Goal: Information Seeking & Learning: Compare options

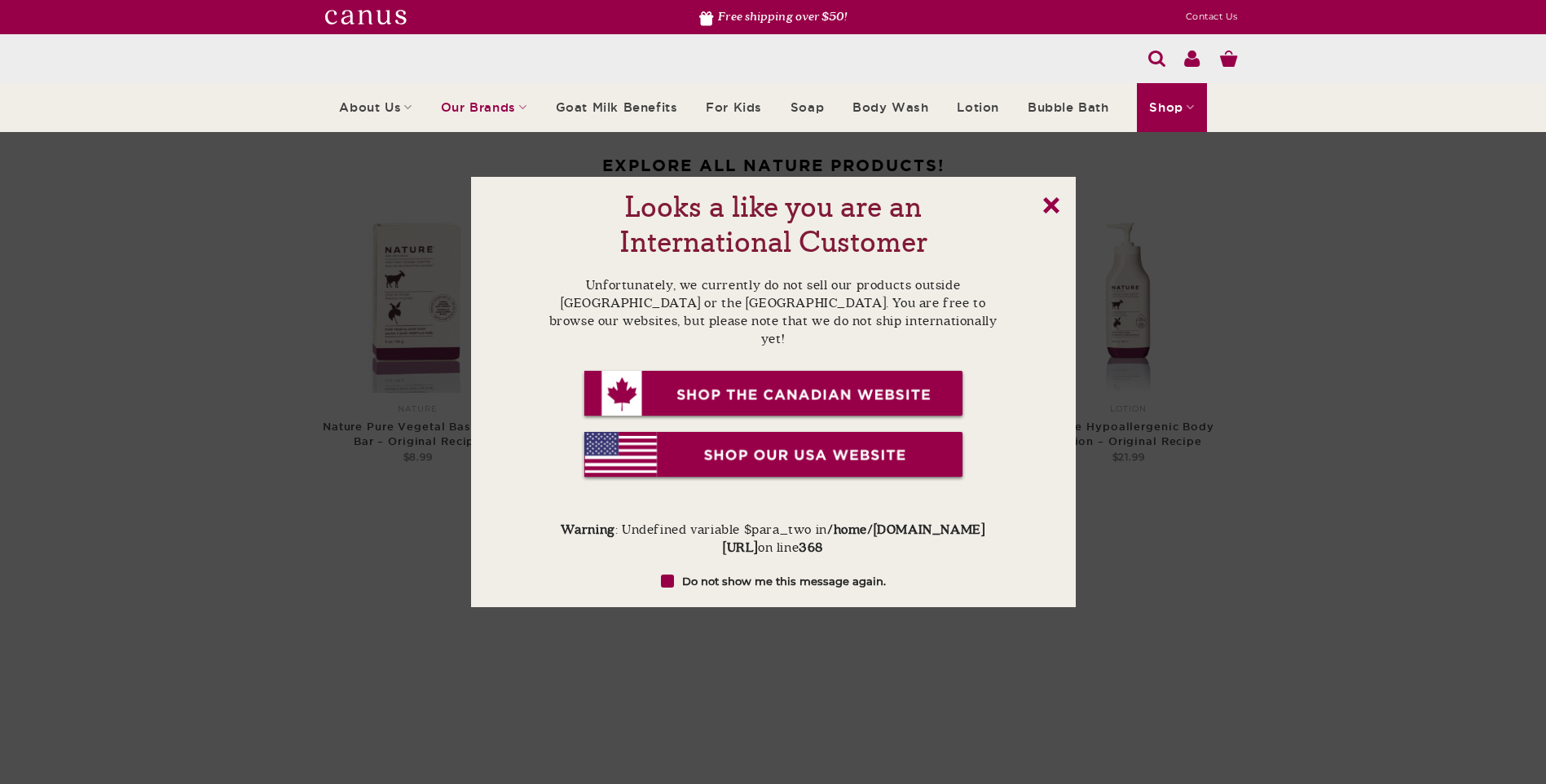
click at [1048, 202] on link "x" at bounding box center [1051, 206] width 16 height 16
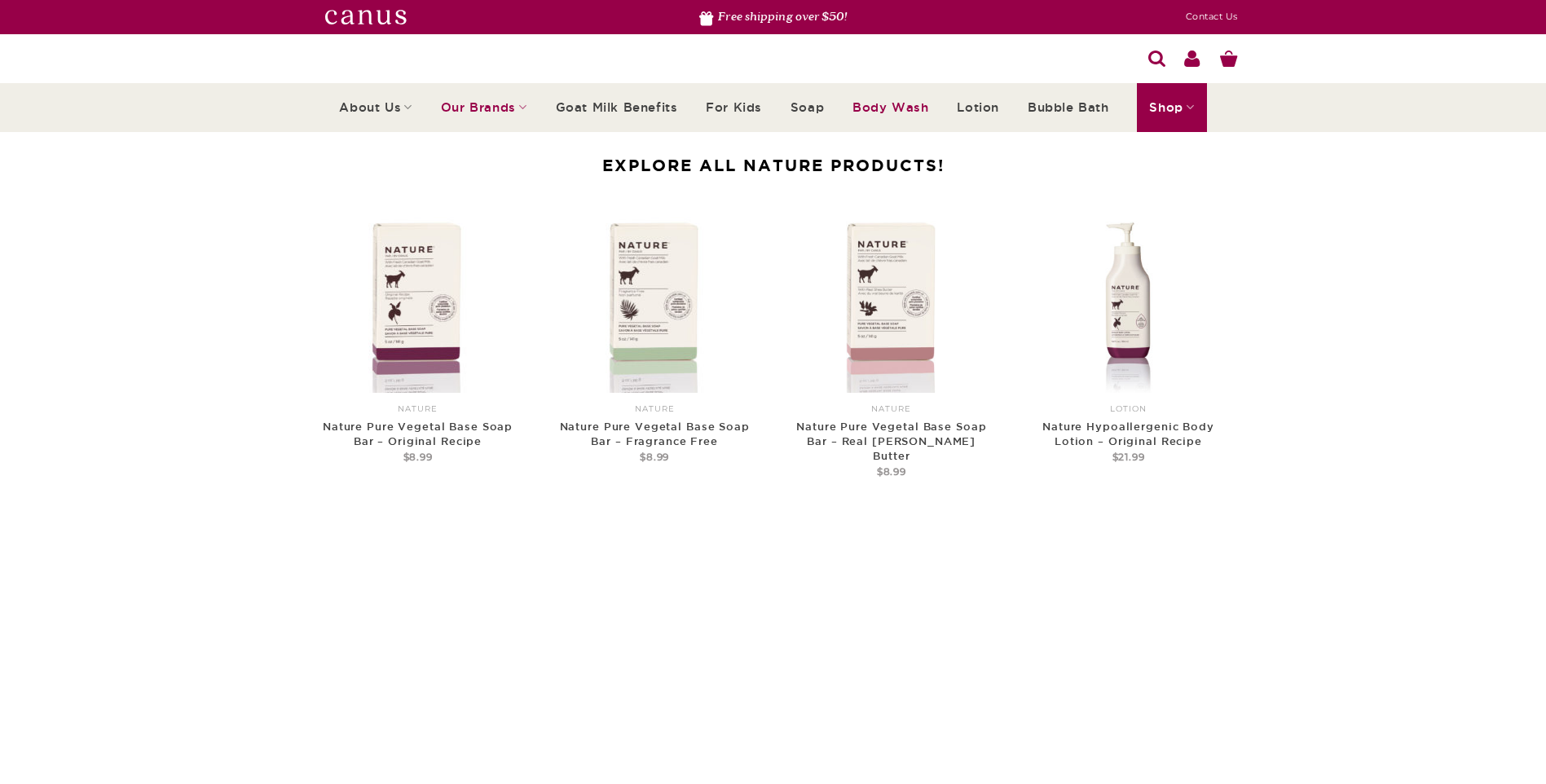
click at [880, 104] on link "Body Wash" at bounding box center [891, 108] width 76 height 46
click at [897, 109] on link "Body Wash" at bounding box center [891, 108] width 76 height 46
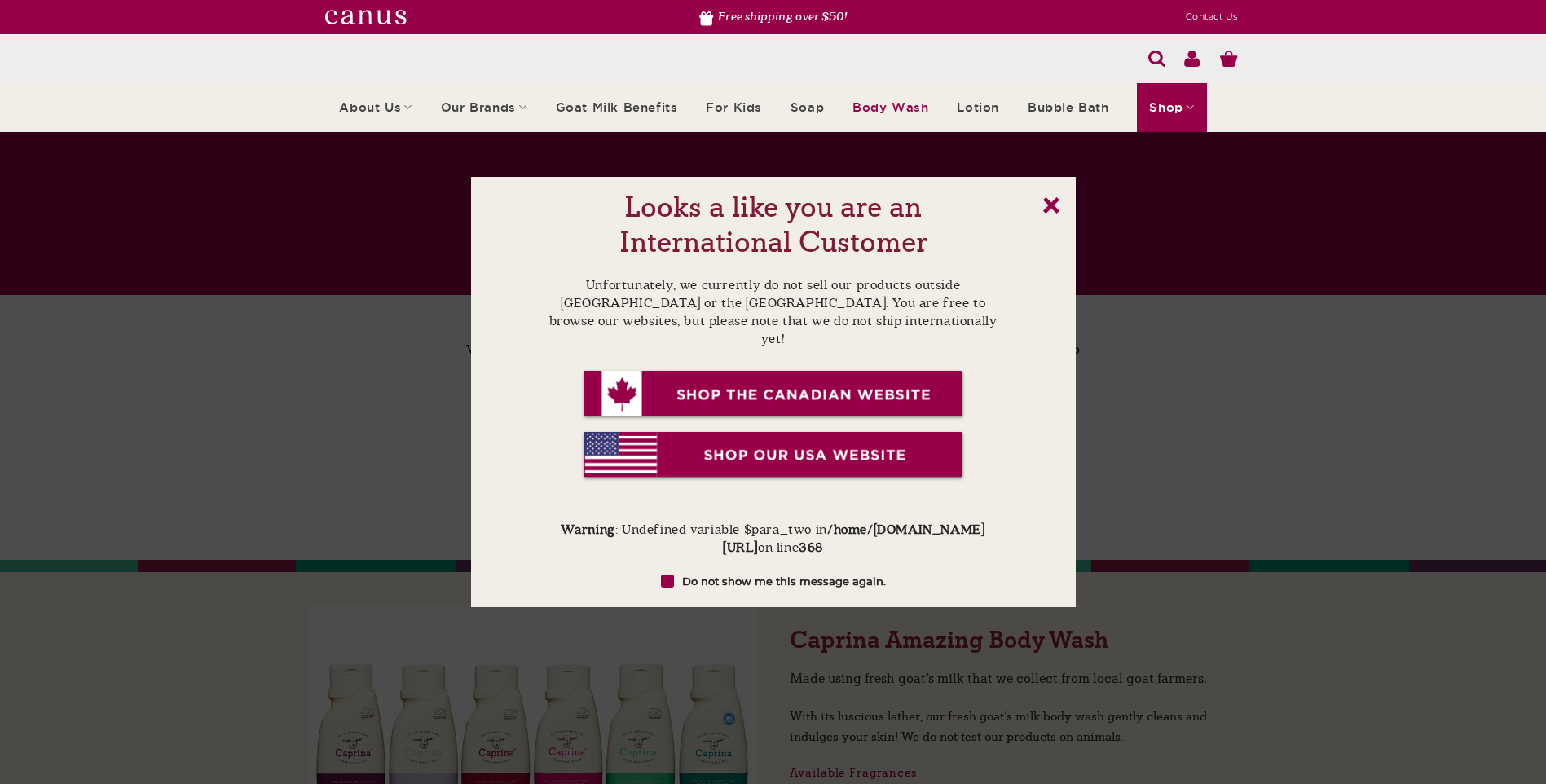
click at [859, 430] on img at bounding box center [773, 455] width 384 height 51
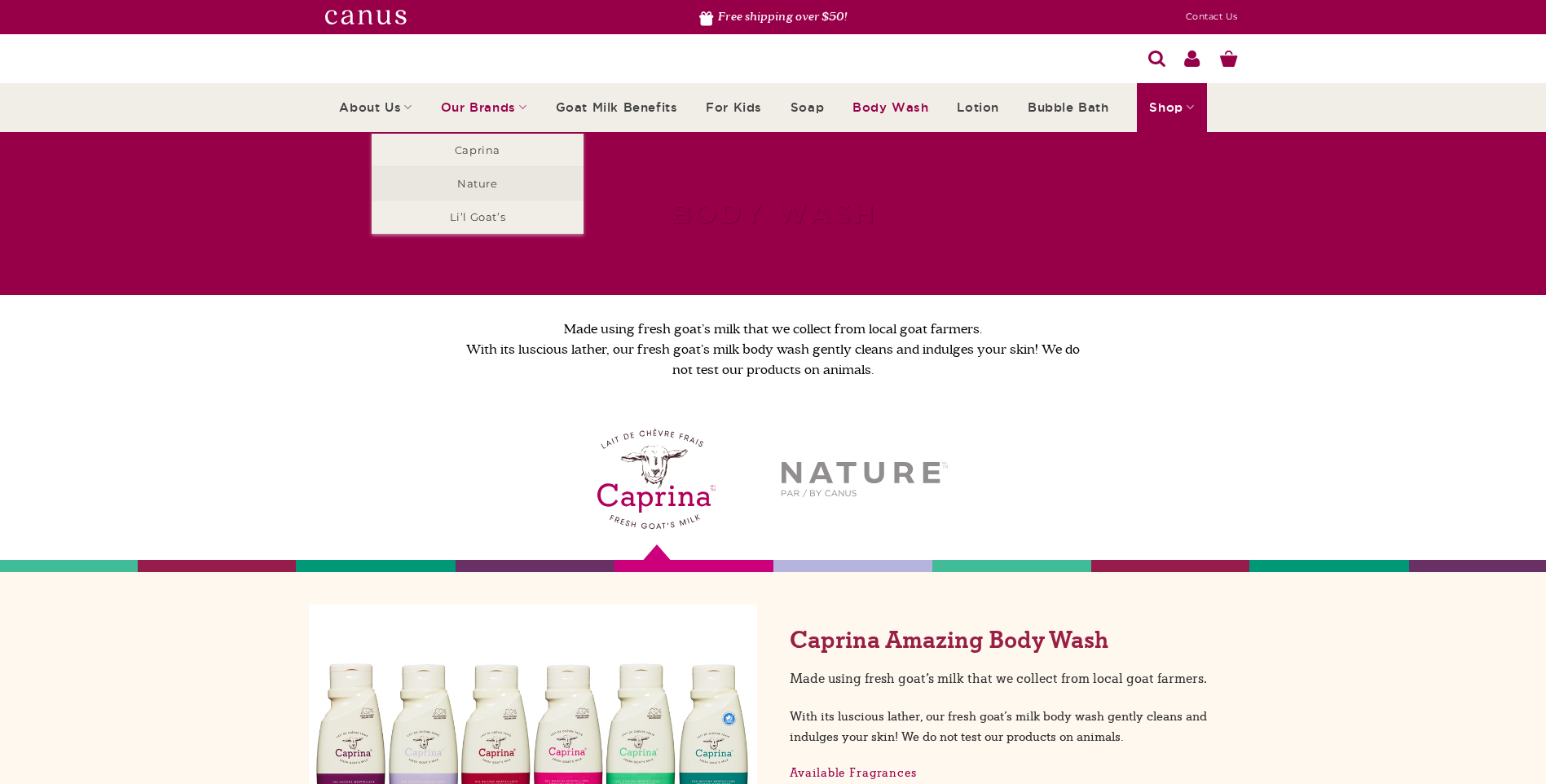
click at [495, 185] on link "Nature" at bounding box center [478, 184] width 212 height 33
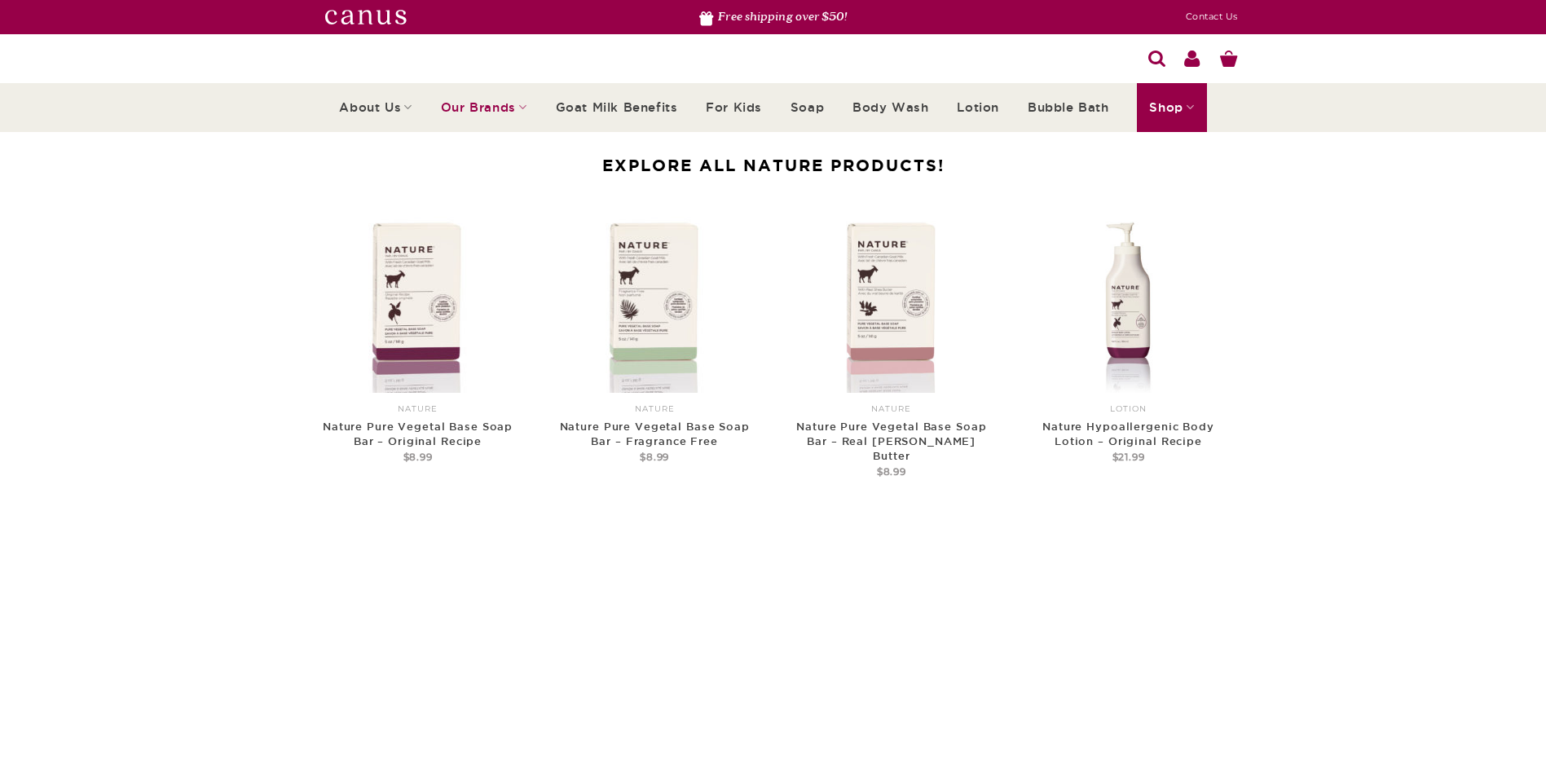
click at [882, 104] on link "Body Wash" at bounding box center [891, 108] width 76 height 46
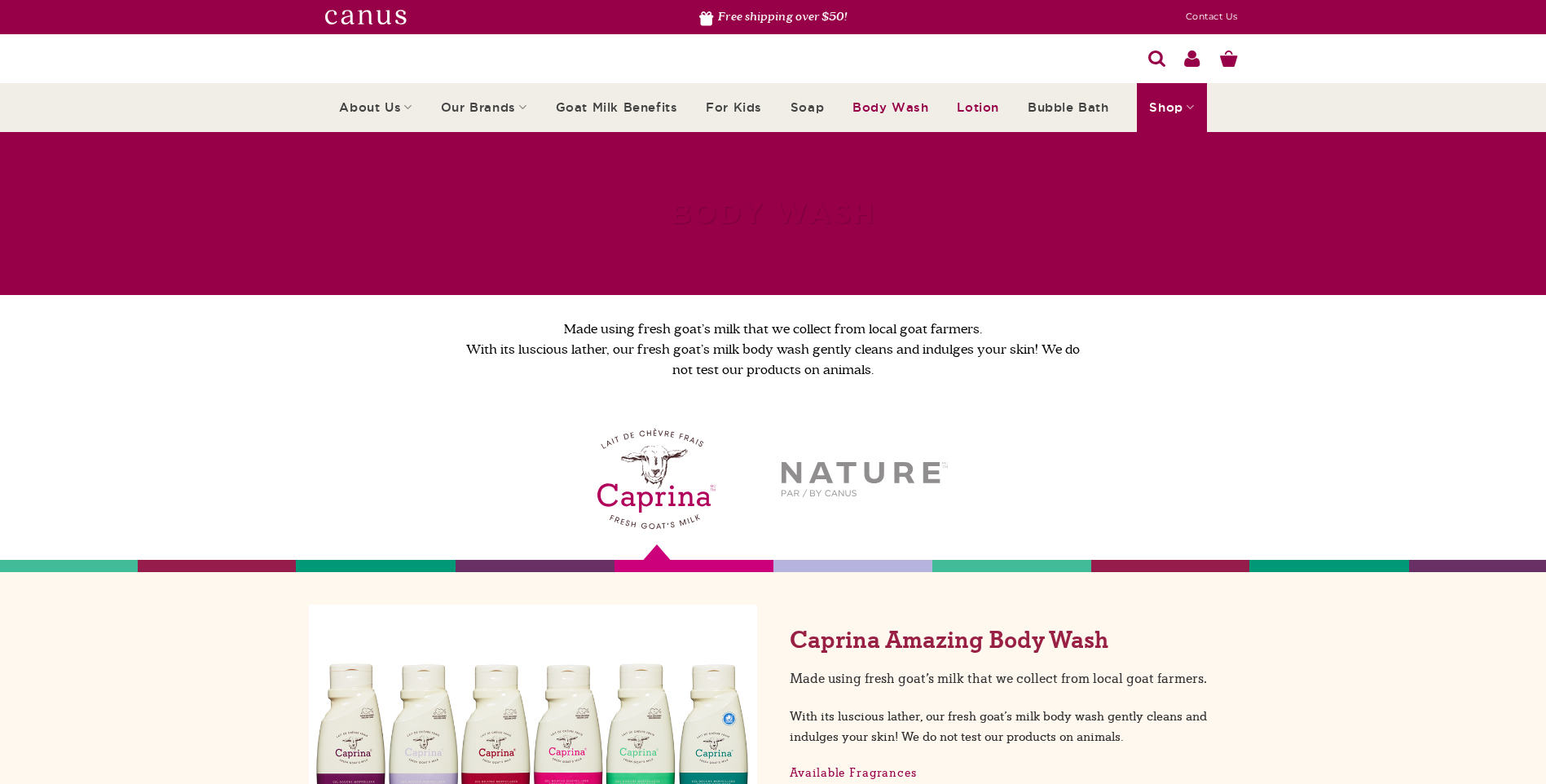
click at [964, 106] on link "Lotion" at bounding box center [978, 108] width 42 height 46
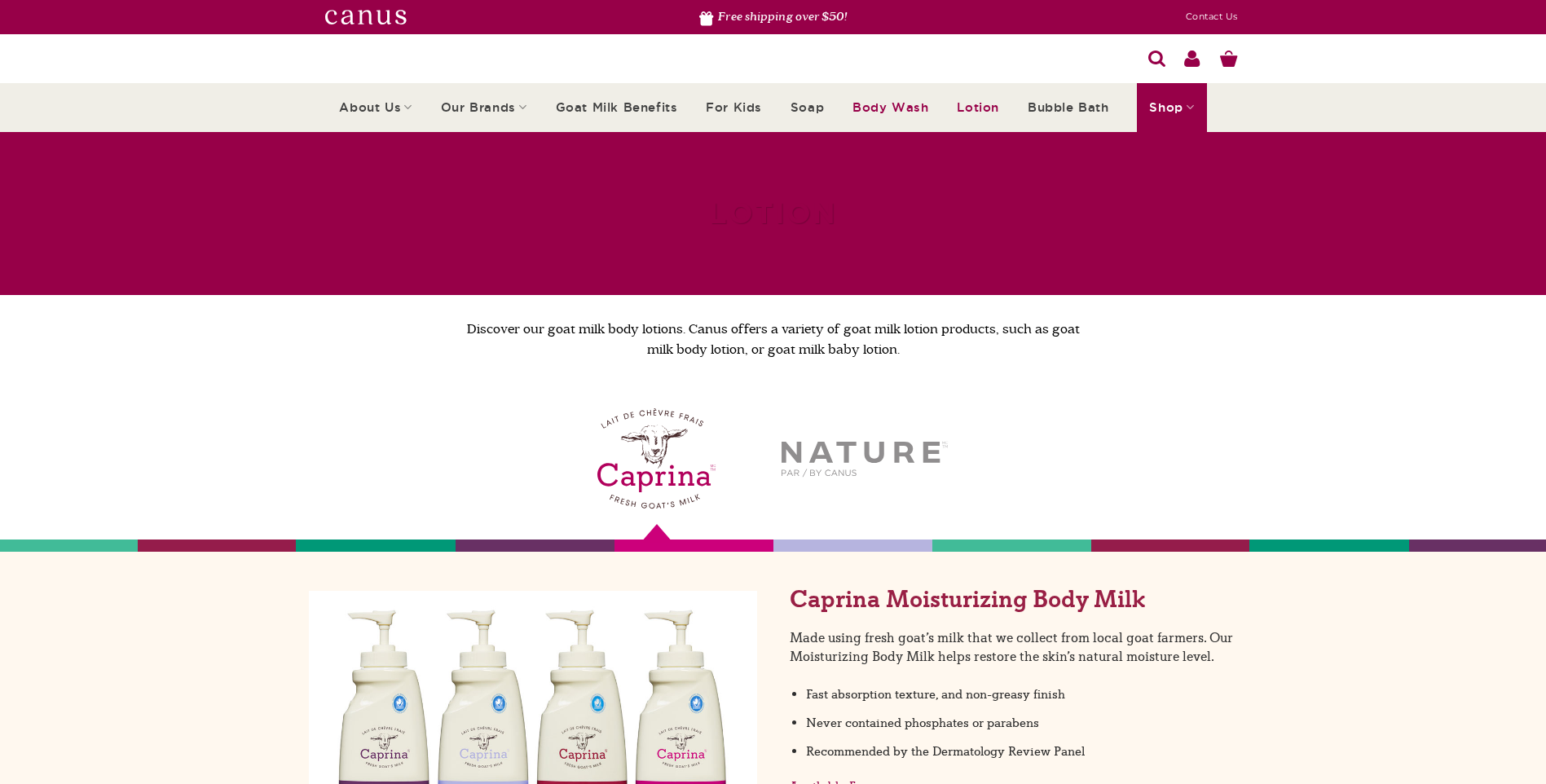
click at [874, 104] on link "Body Wash" at bounding box center [891, 108] width 76 height 46
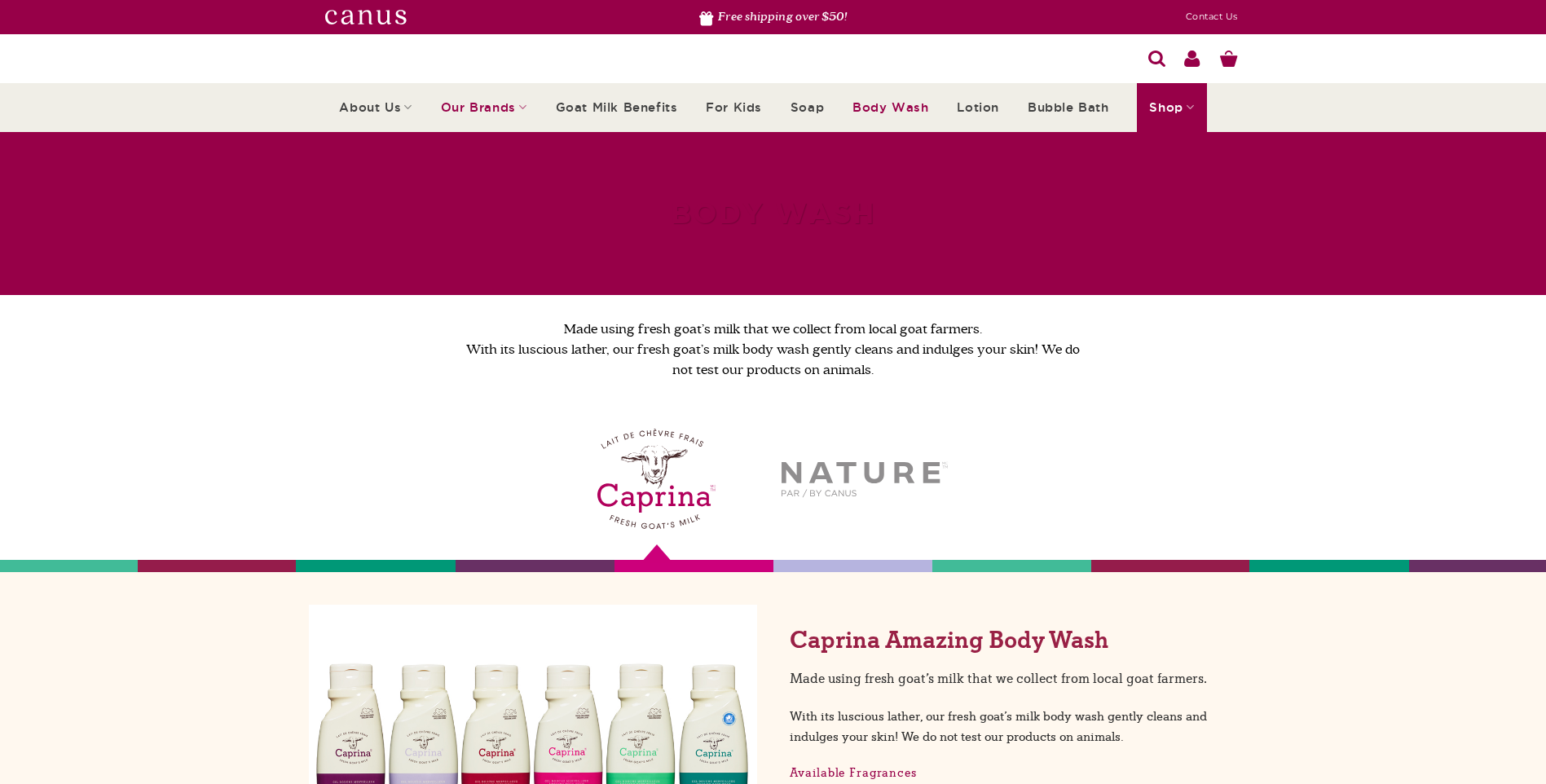
click at [499, 108] on link "Our Brands" at bounding box center [484, 107] width 87 height 48
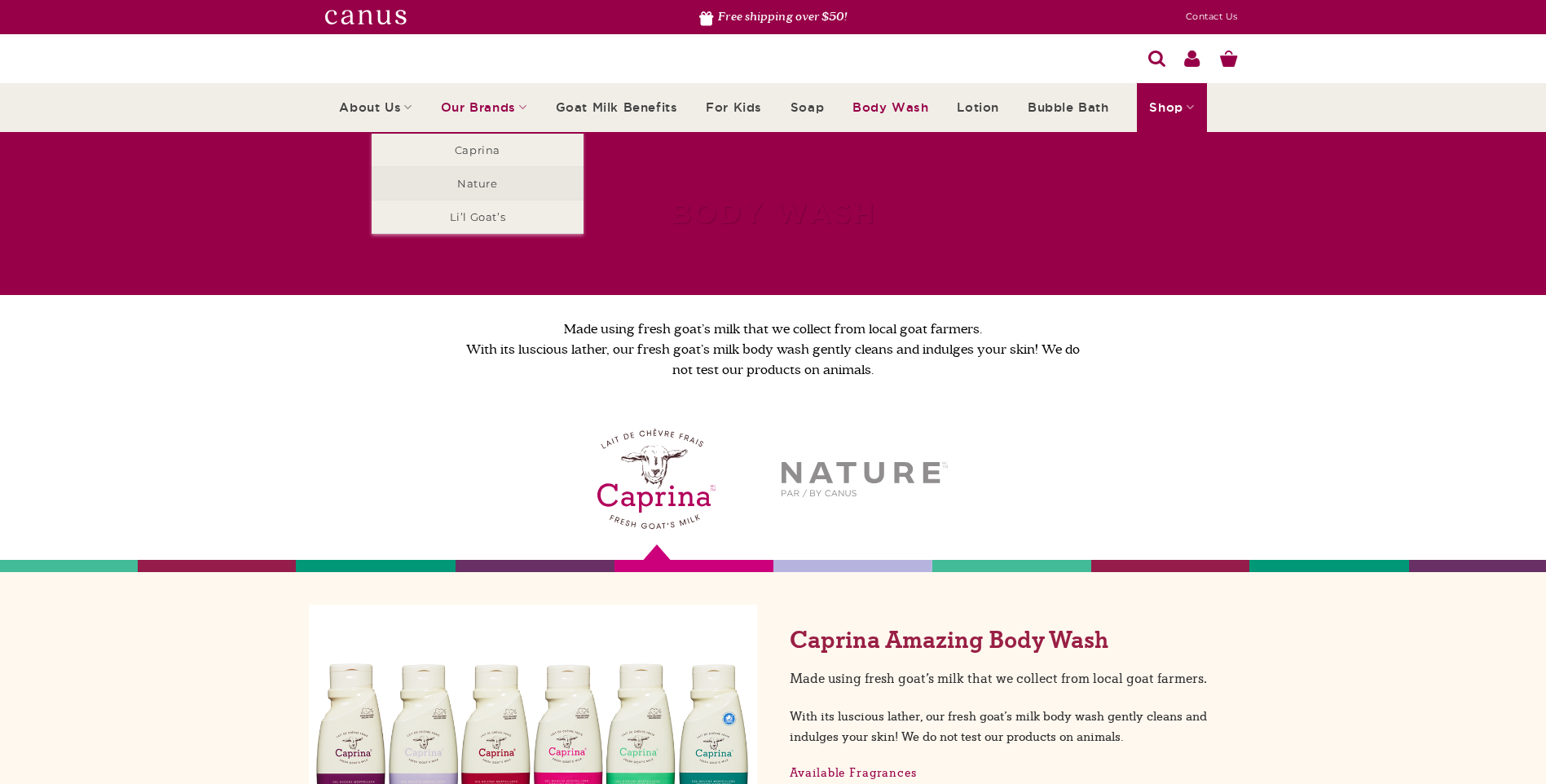
click at [513, 187] on link "Nature" at bounding box center [478, 184] width 212 height 33
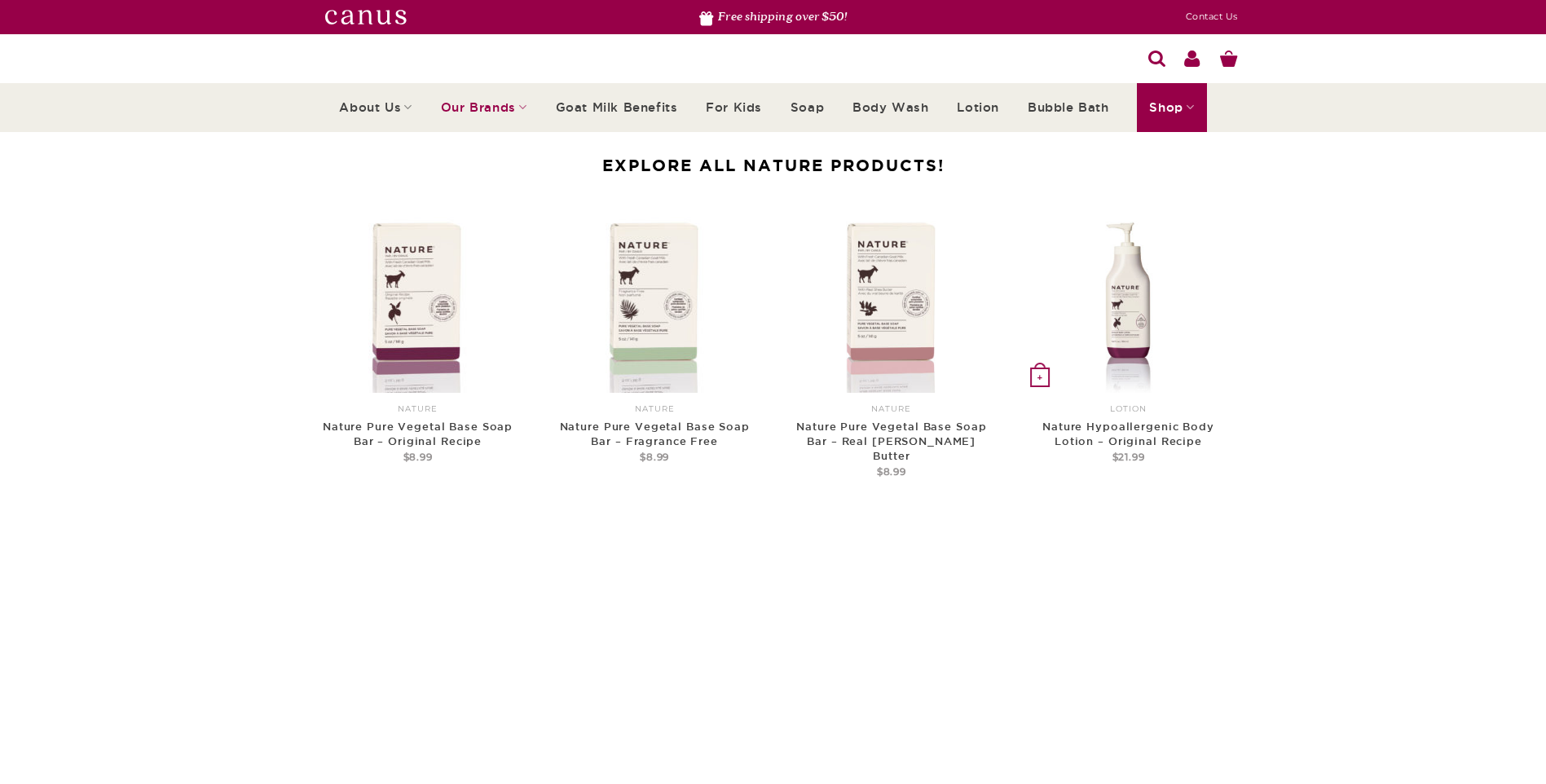
click at [1131, 333] on img at bounding box center [1128, 305] width 176 height 176
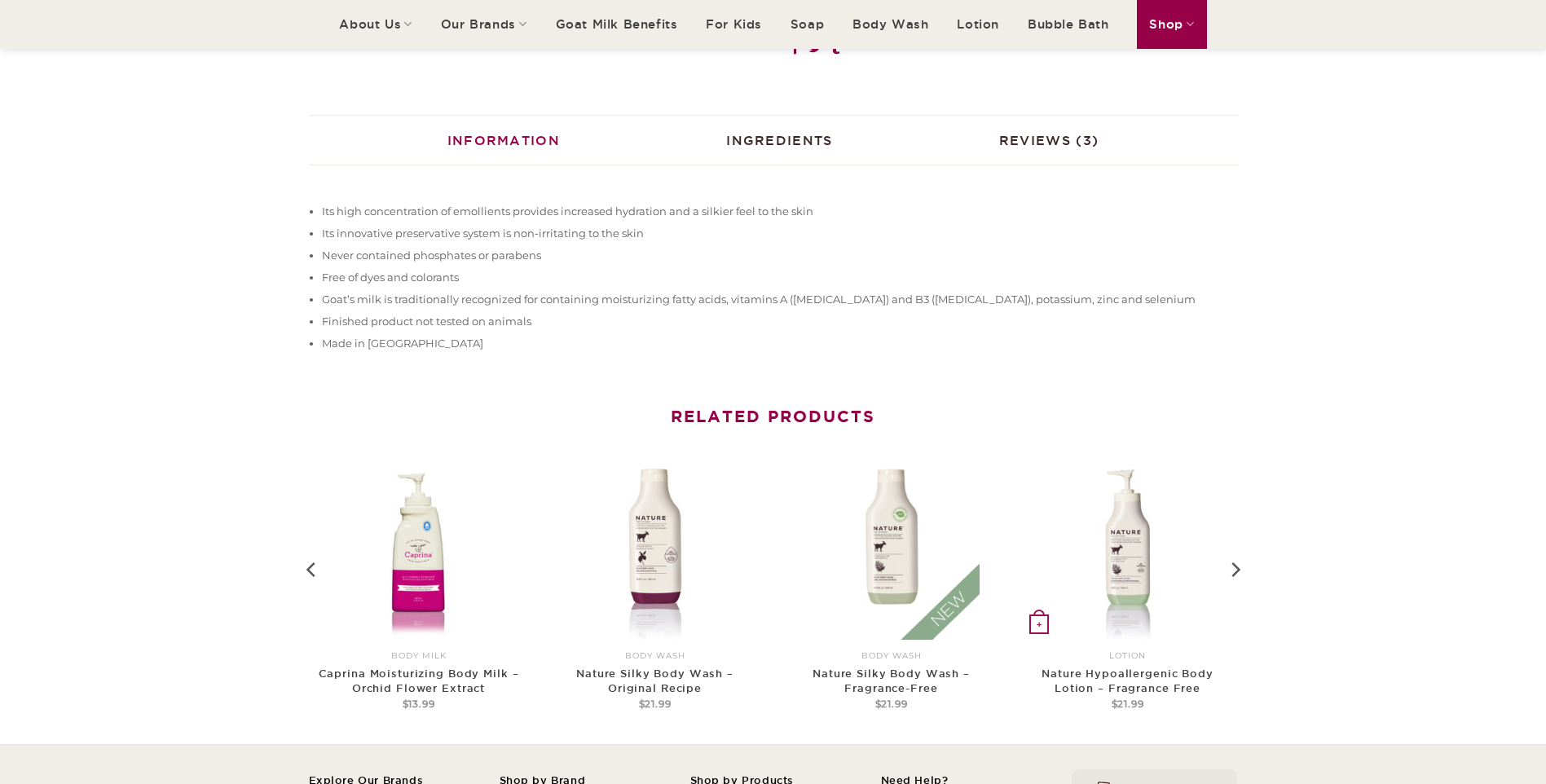
scroll to position [733, 0]
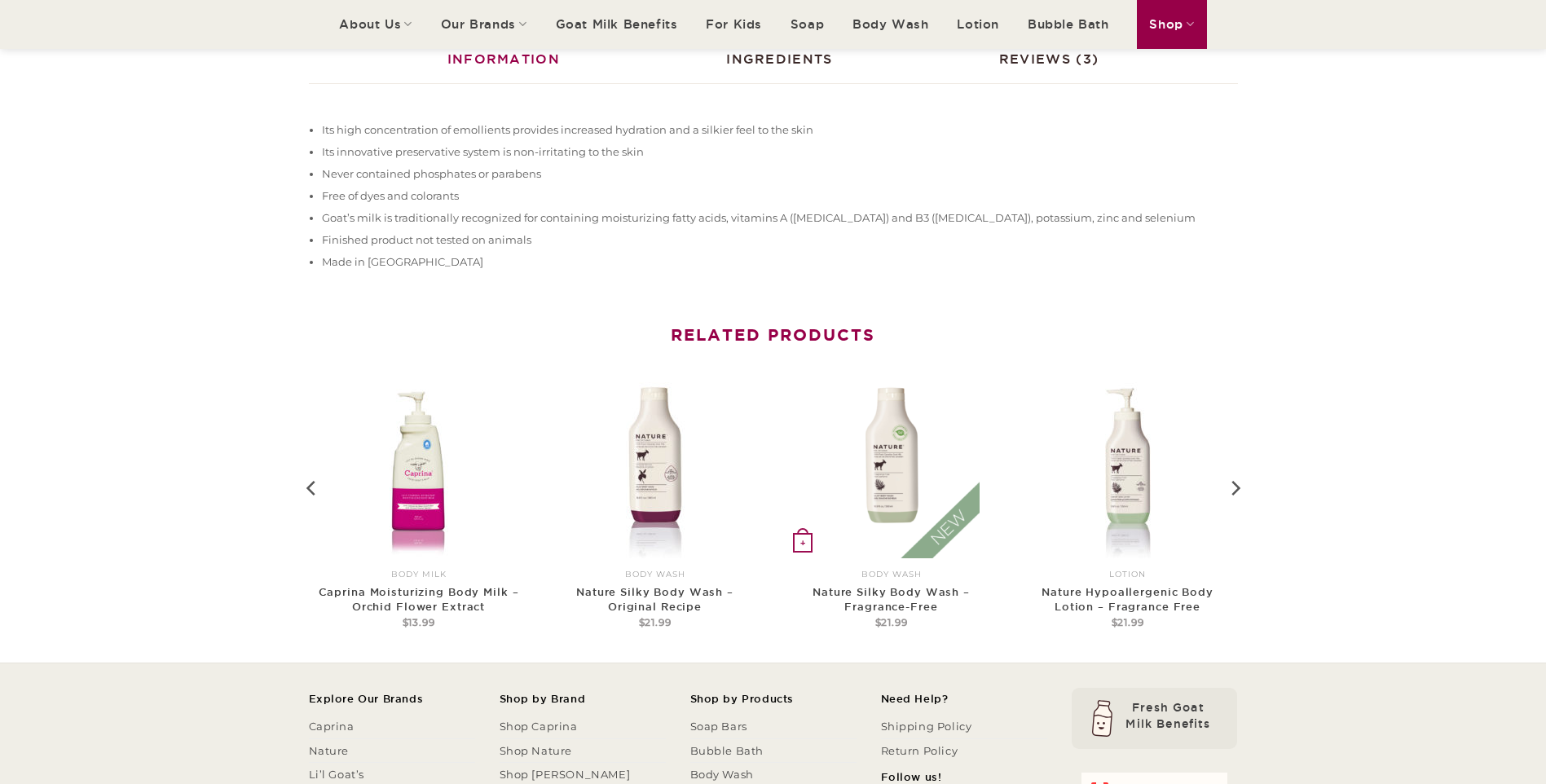
click at [889, 493] on img at bounding box center [892, 470] width 176 height 176
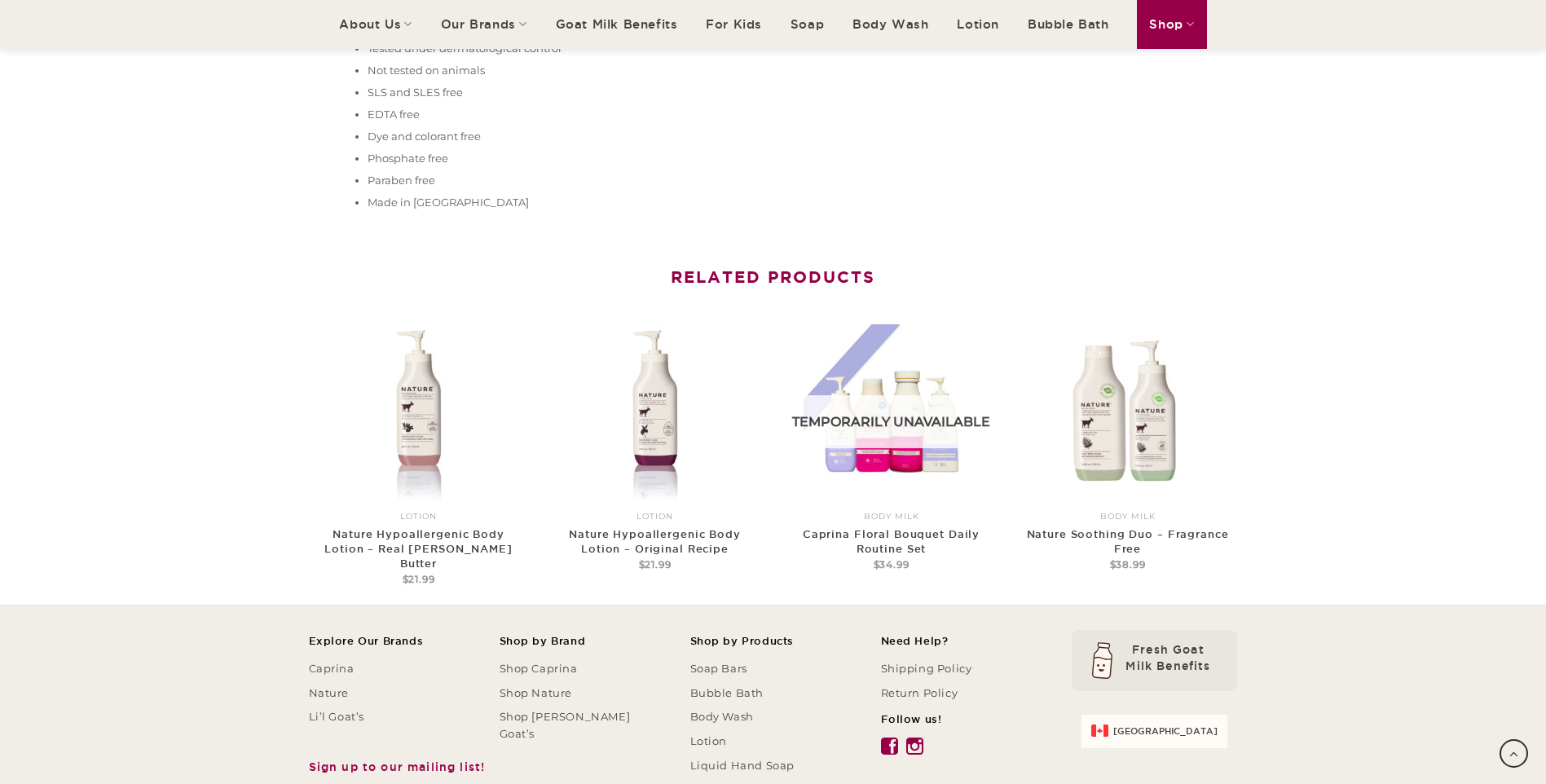
scroll to position [1059, 0]
